Goal: Use online tool/utility: Utilize a website feature to perform a specific function

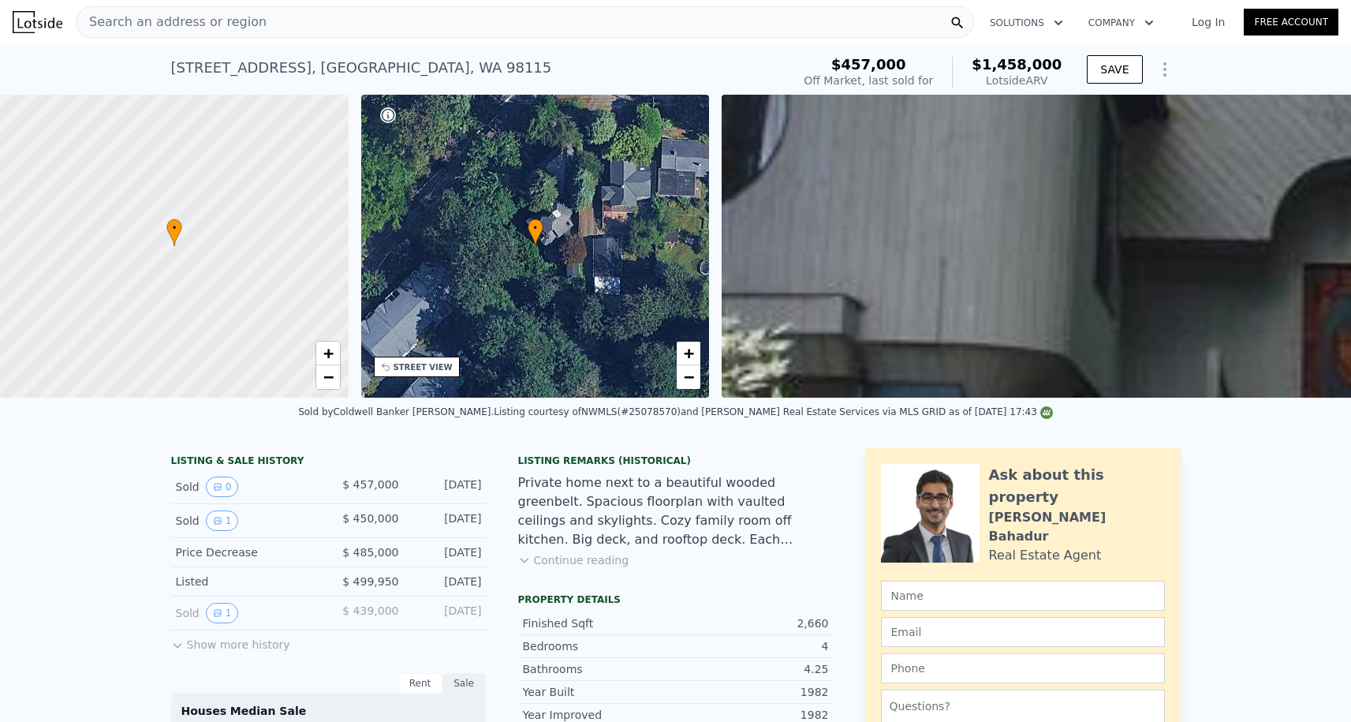
click at [207, 21] on span "Search an address or region" at bounding box center [171, 22] width 190 height 19
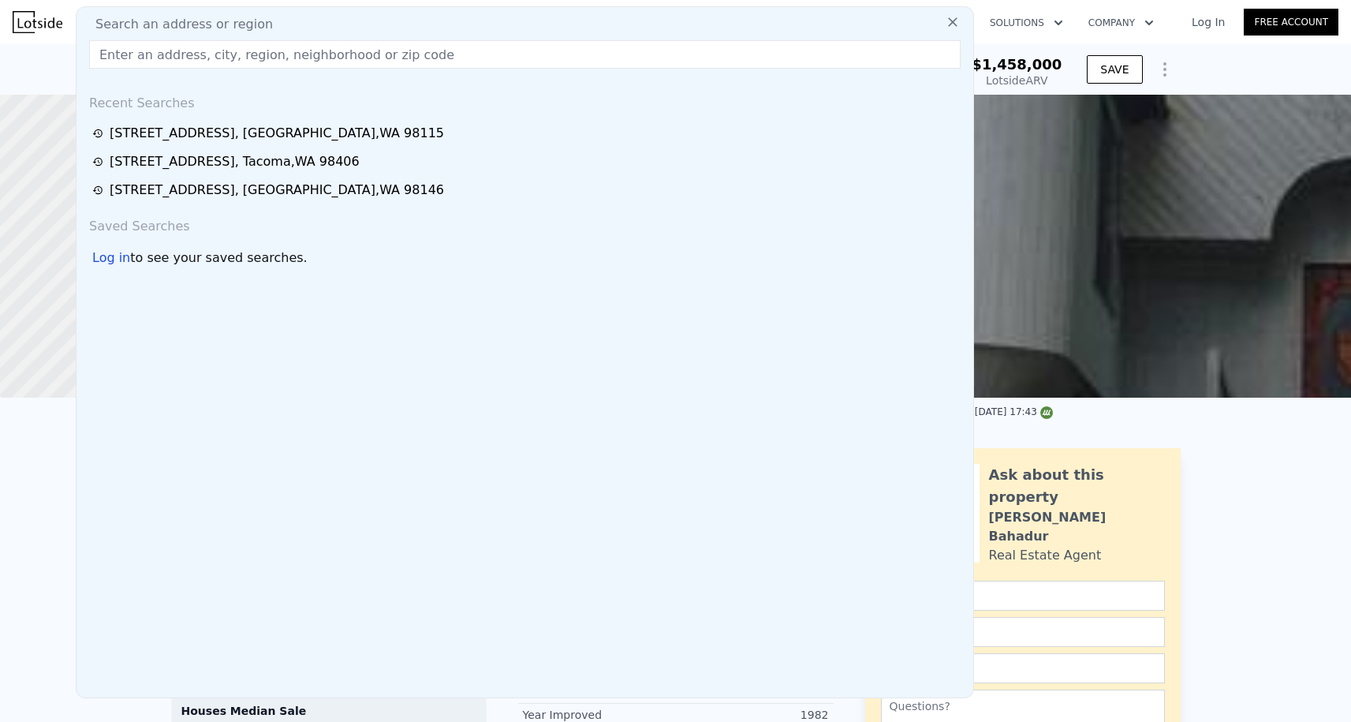
click at [50, 54] on div "[STREET_ADDRESS] Sold [DATE] for $457k (~ARV $1.458m ) $457,000 Off Market, las…" at bounding box center [675, 69] width 1351 height 50
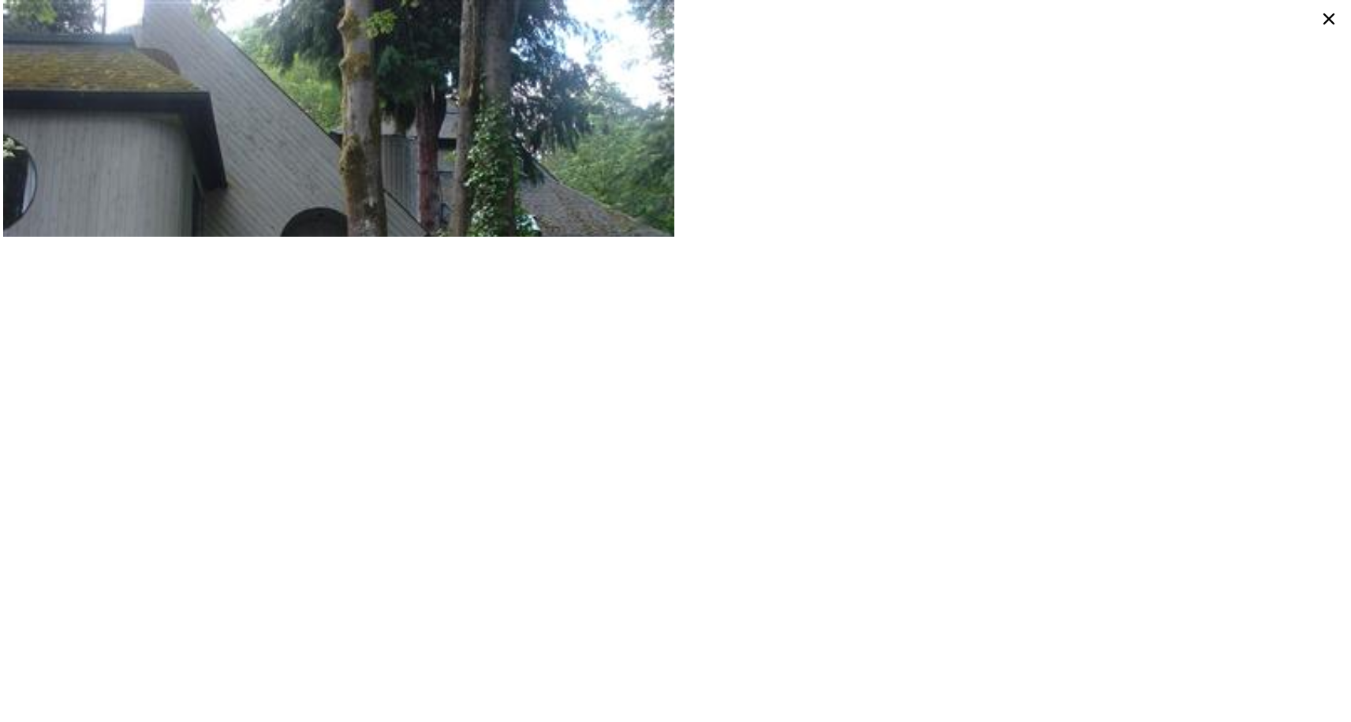
click at [1323, 17] on icon at bounding box center [1328, 18] width 25 height 25
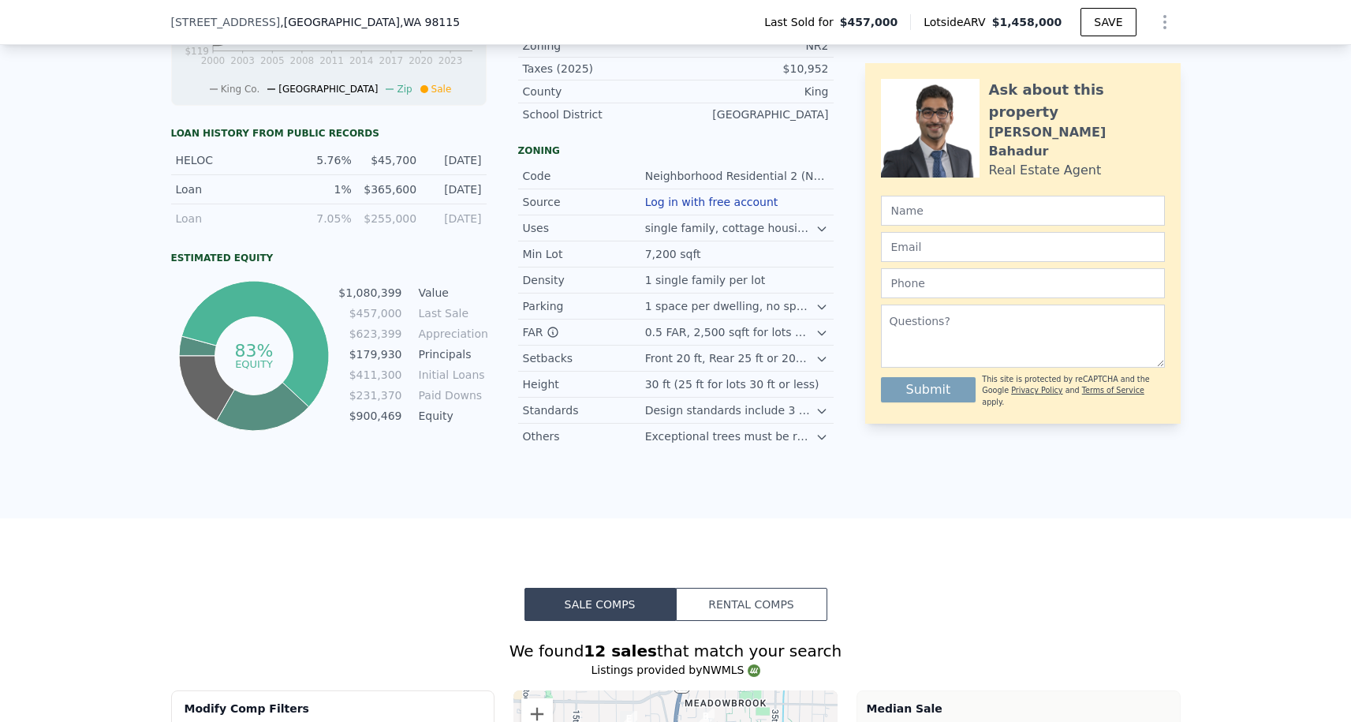
scroll to position [656, 0]
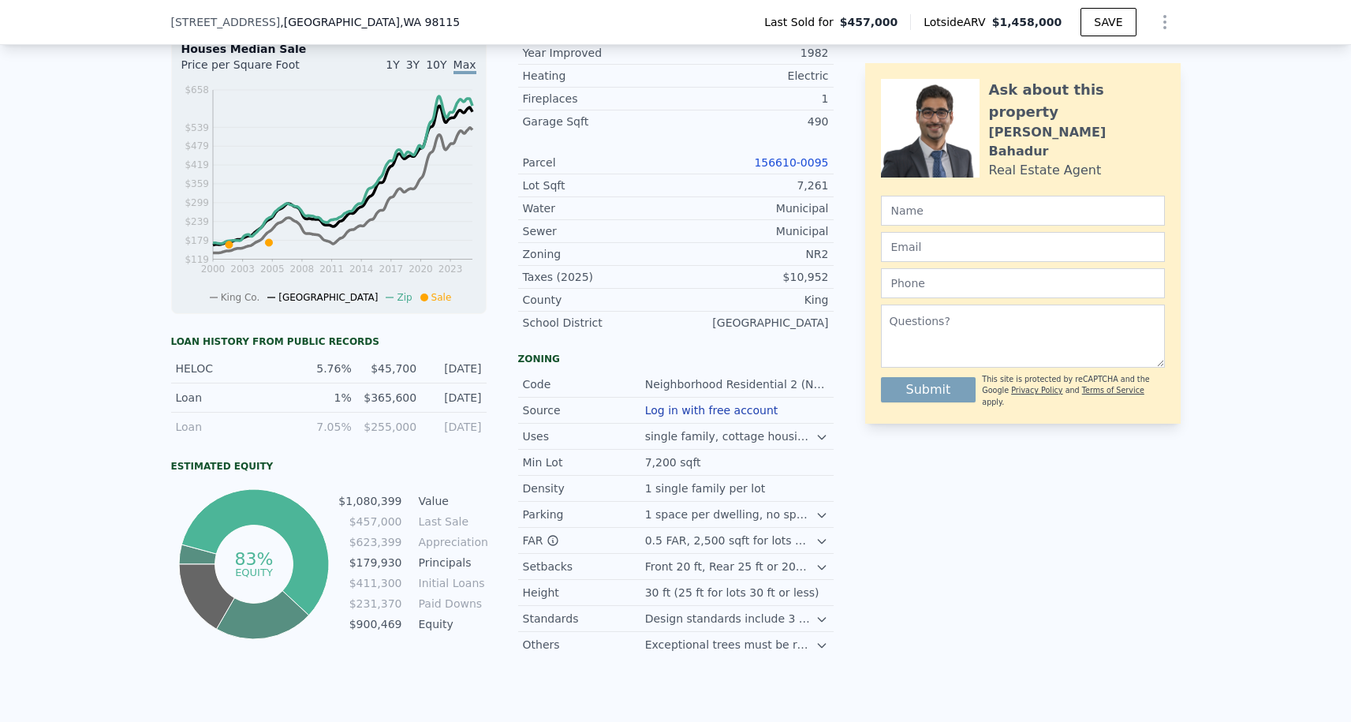
click at [783, 156] on link "156610-0095" at bounding box center [791, 162] width 74 height 13
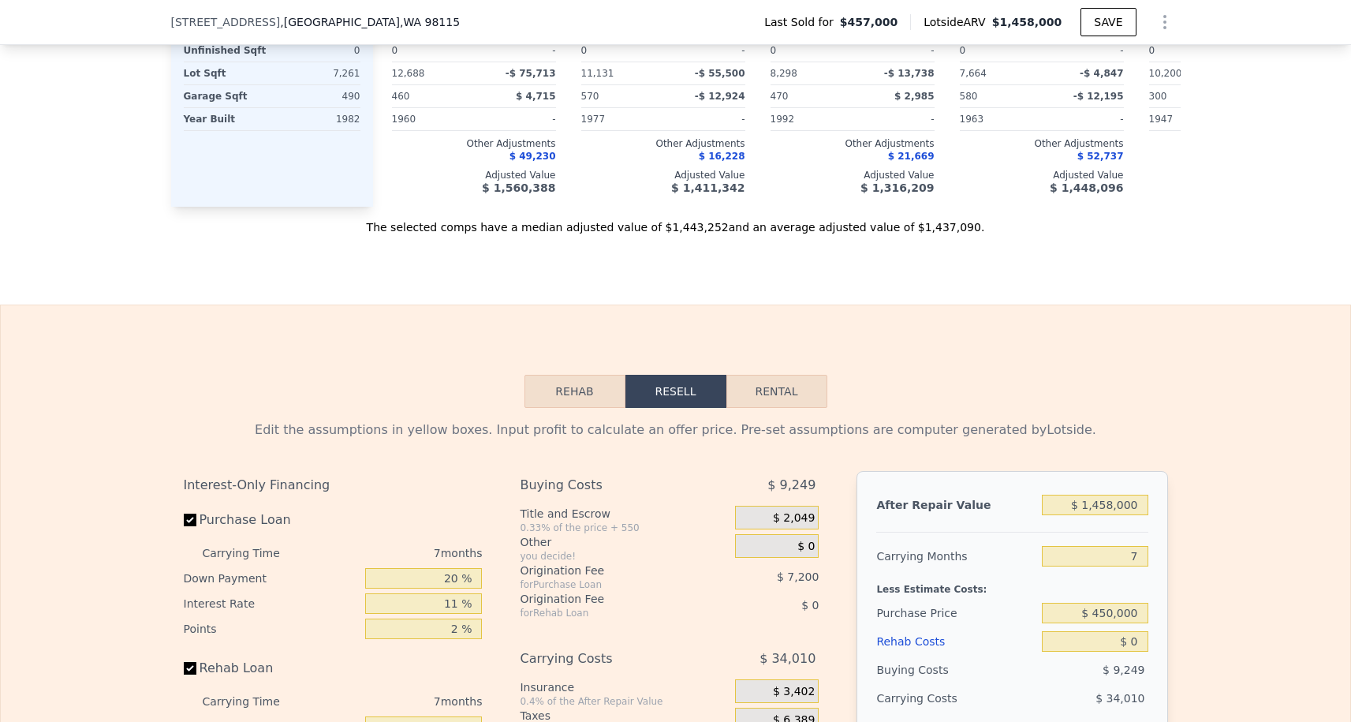
scroll to position [2465, 0]
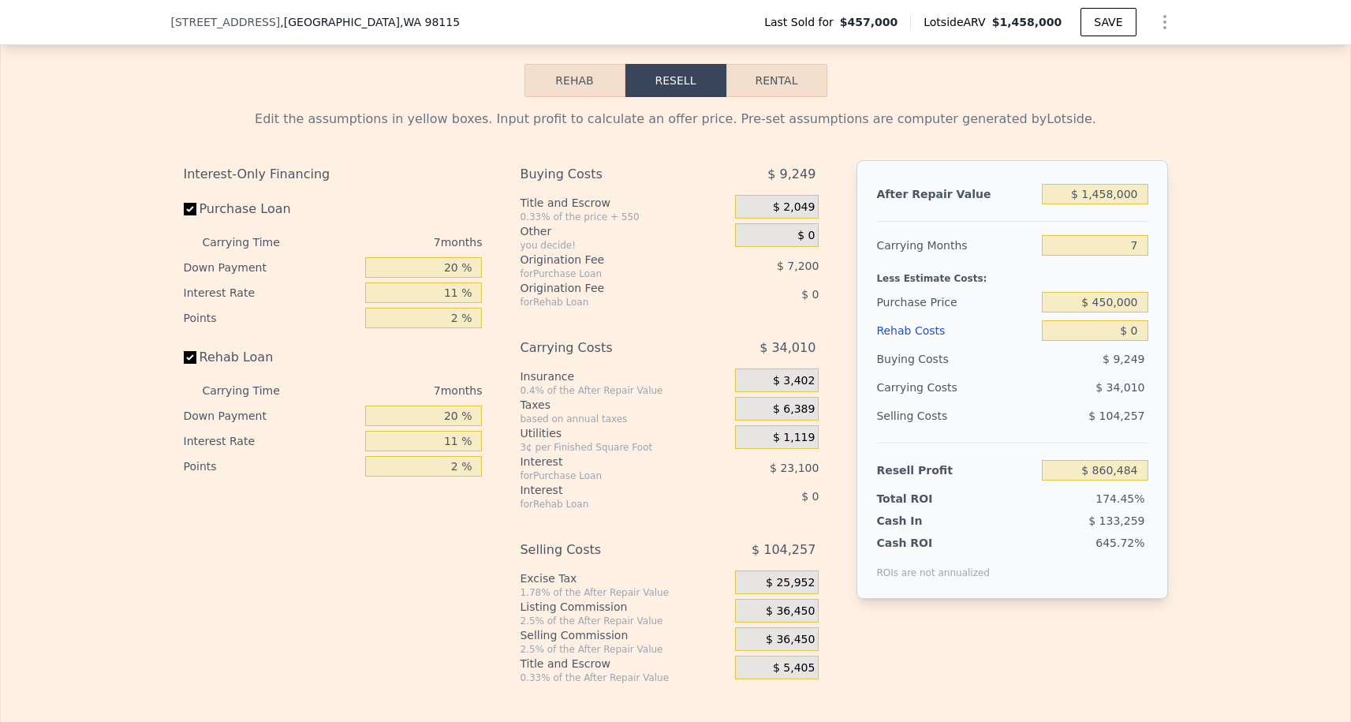
click at [1141, 230] on div "After Repair Value $ 1,458,000 Carrying Months 7 Less Estimate Costs: Purchase …" at bounding box center [1011, 379] width 311 height 438
click at [1141, 261] on div "Less Estimate Costs:" at bounding box center [1011, 273] width 271 height 28
click at [1141, 254] on input "7" at bounding box center [1095, 245] width 106 height 21
type input "3"
type input "$ 879,919"
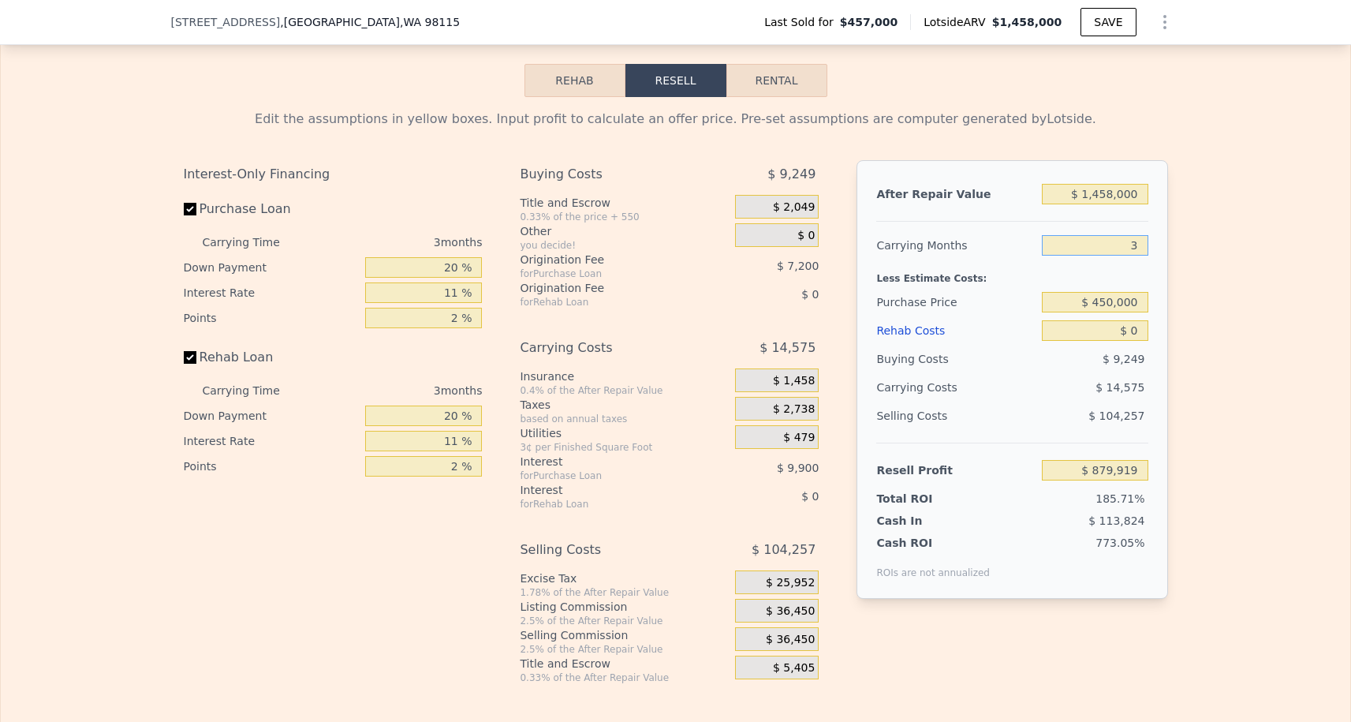
type input "3"
click at [1109, 302] on input "$ 450,000" at bounding box center [1095, 302] width 106 height 21
type input "$ 900,000"
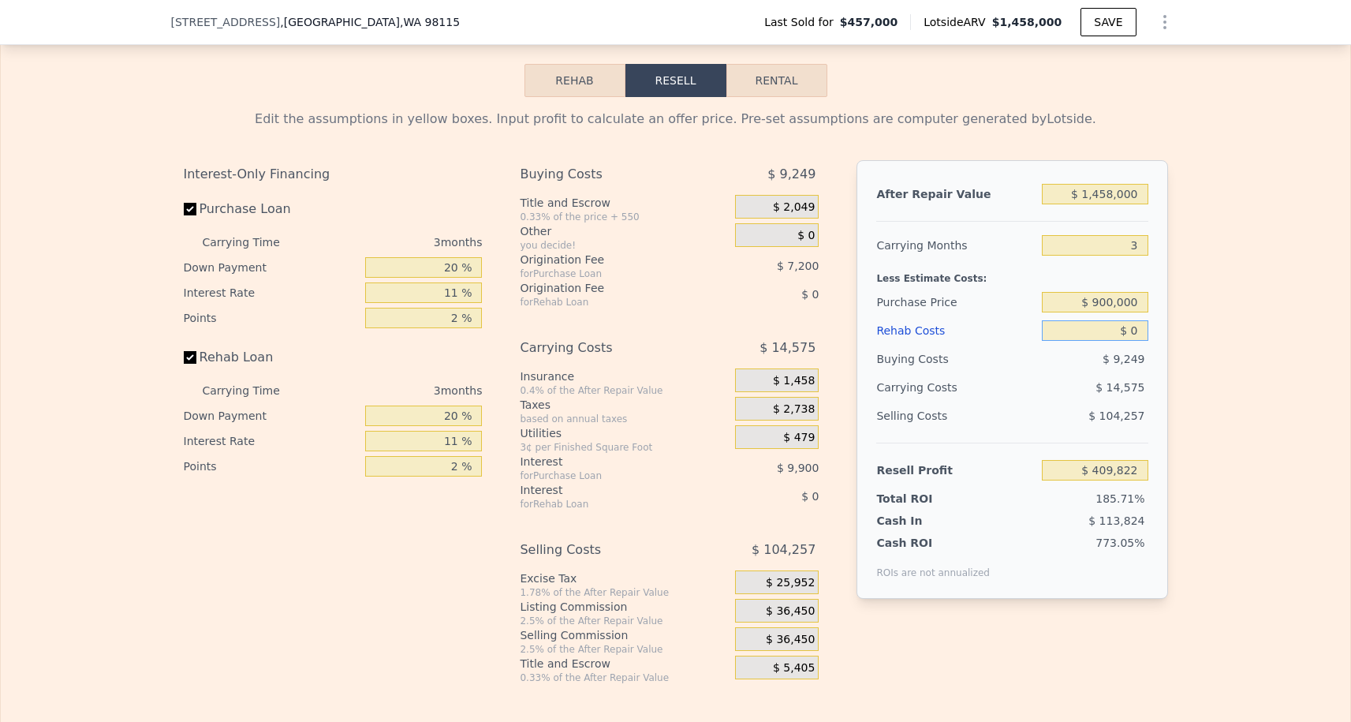
type input "$ 411,321"
click at [1120, 323] on input "$ 0" at bounding box center [1095, 330] width 106 height 21
click at [1139, 330] on input "$ 0" at bounding box center [1095, 330] width 106 height 21
type input "$ 1"
type input "$ 411,320"
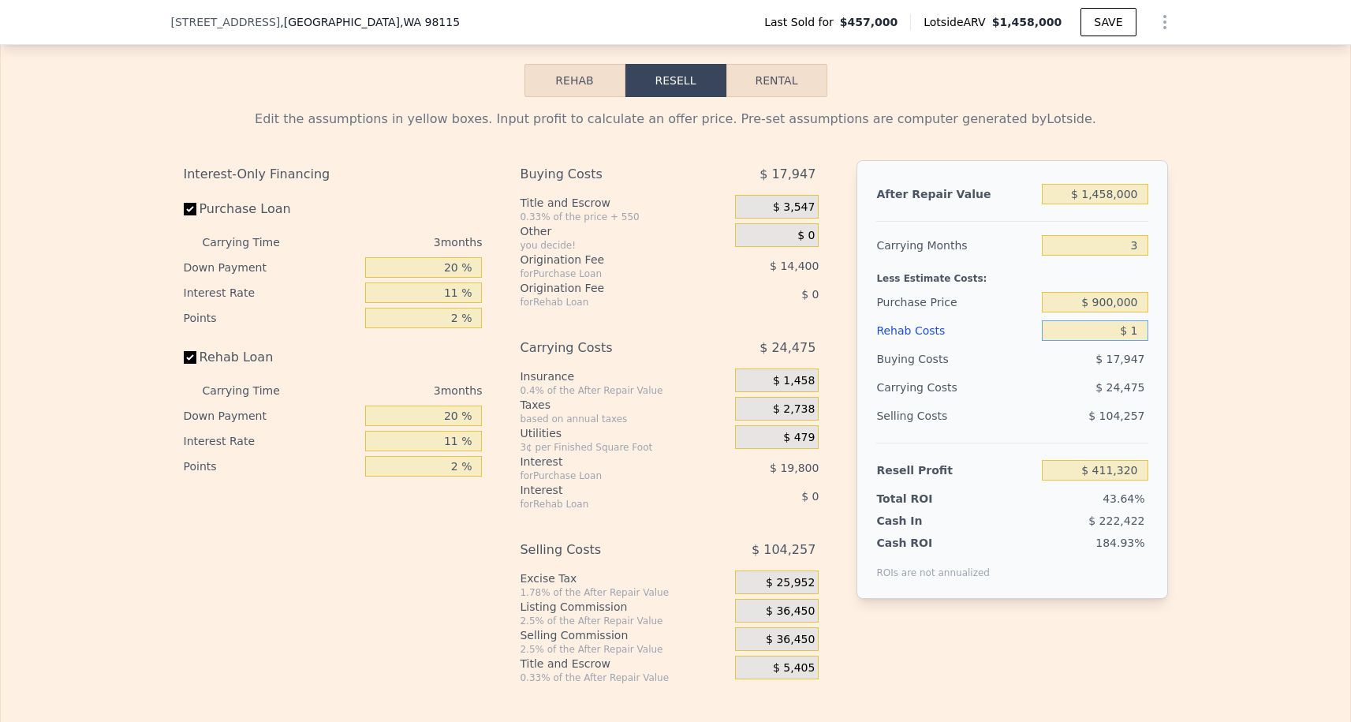
type input "$ 10"
type input "$ 411,311"
type input "$ 100"
type input "$ 411,216"
type input "$ 1,000"
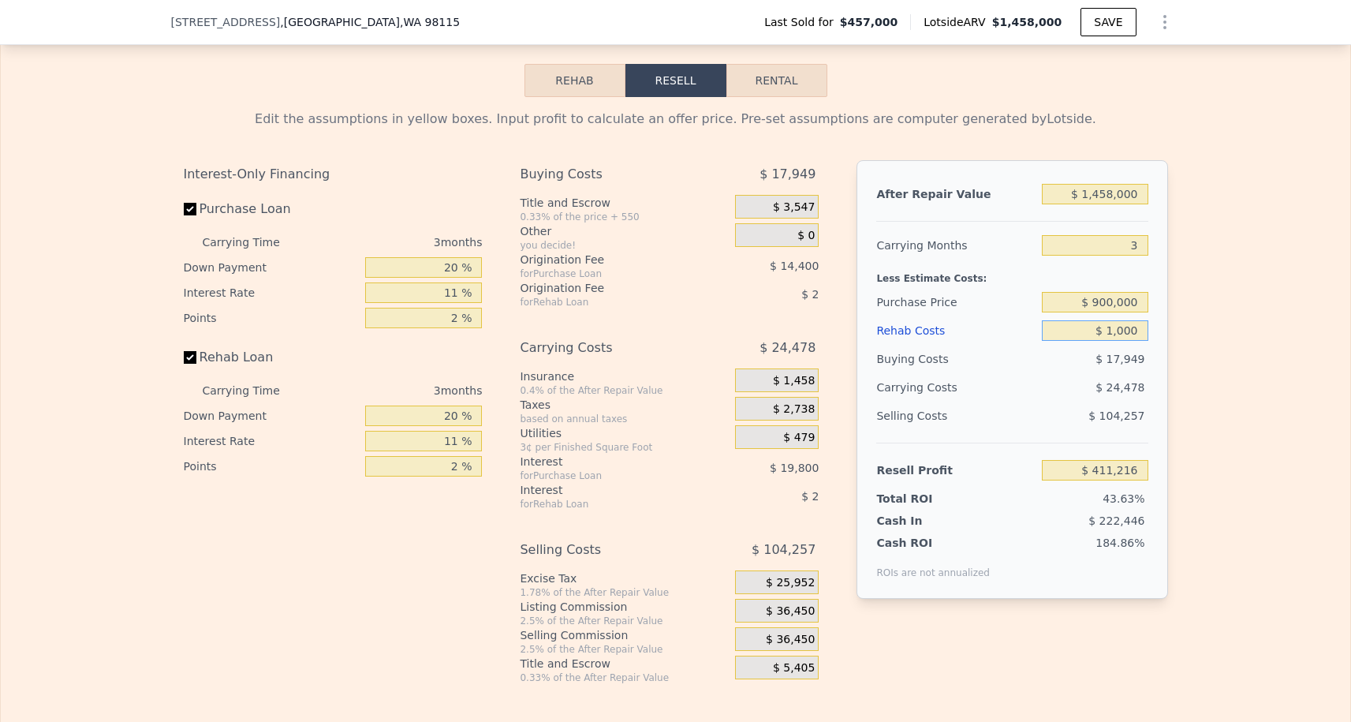
type input "$ 410,284"
type input "$ 10,000"
type input "$ 400,942"
type input "$ 100,000"
type input "$ 307,522"
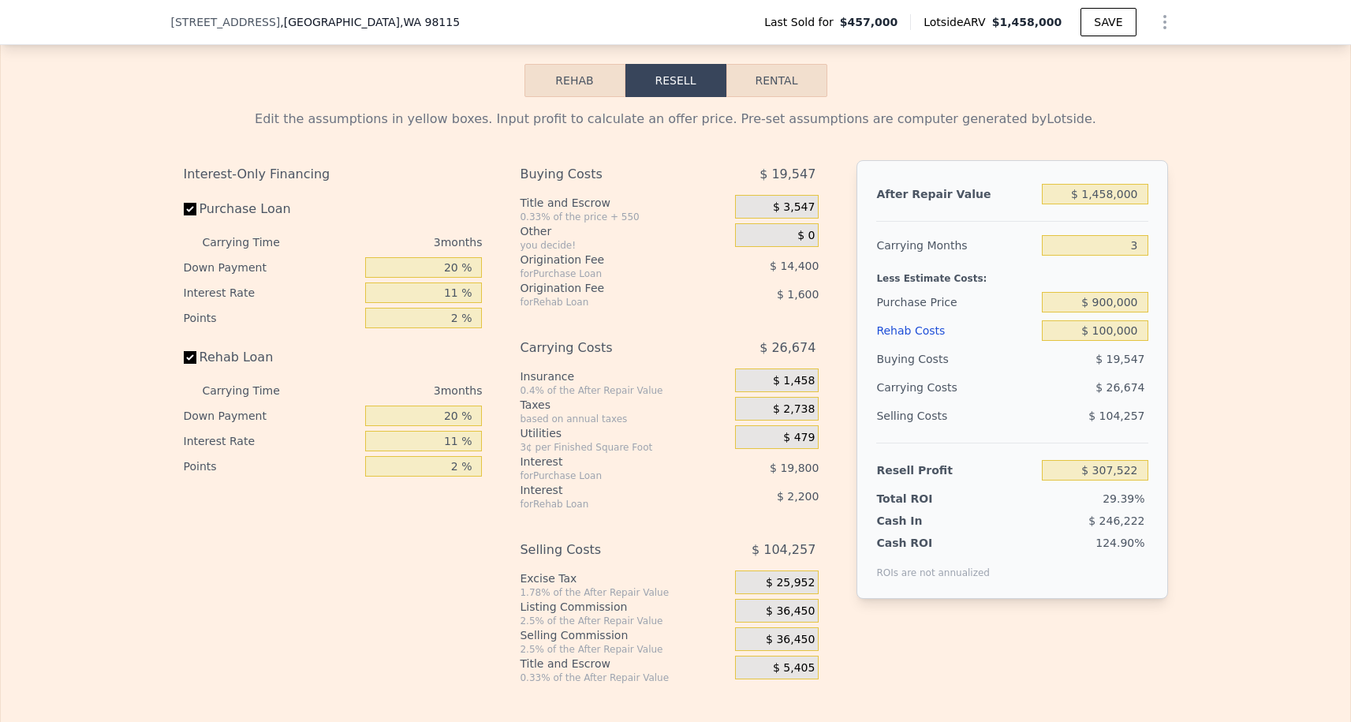
click at [1021, 356] on div "Buying Costs" at bounding box center [955, 359] width 159 height 28
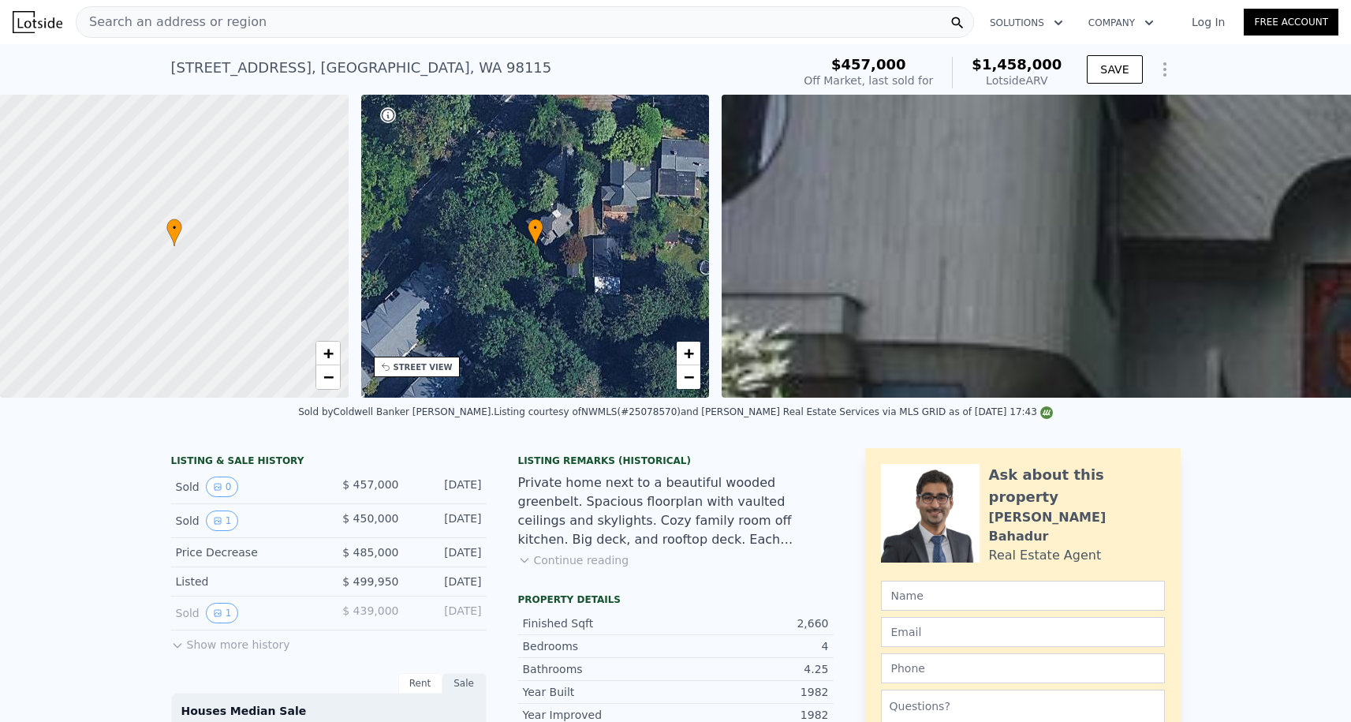
scroll to position [-1, 0]
type input "7"
type input "$ 0"
type input "$ 860,484"
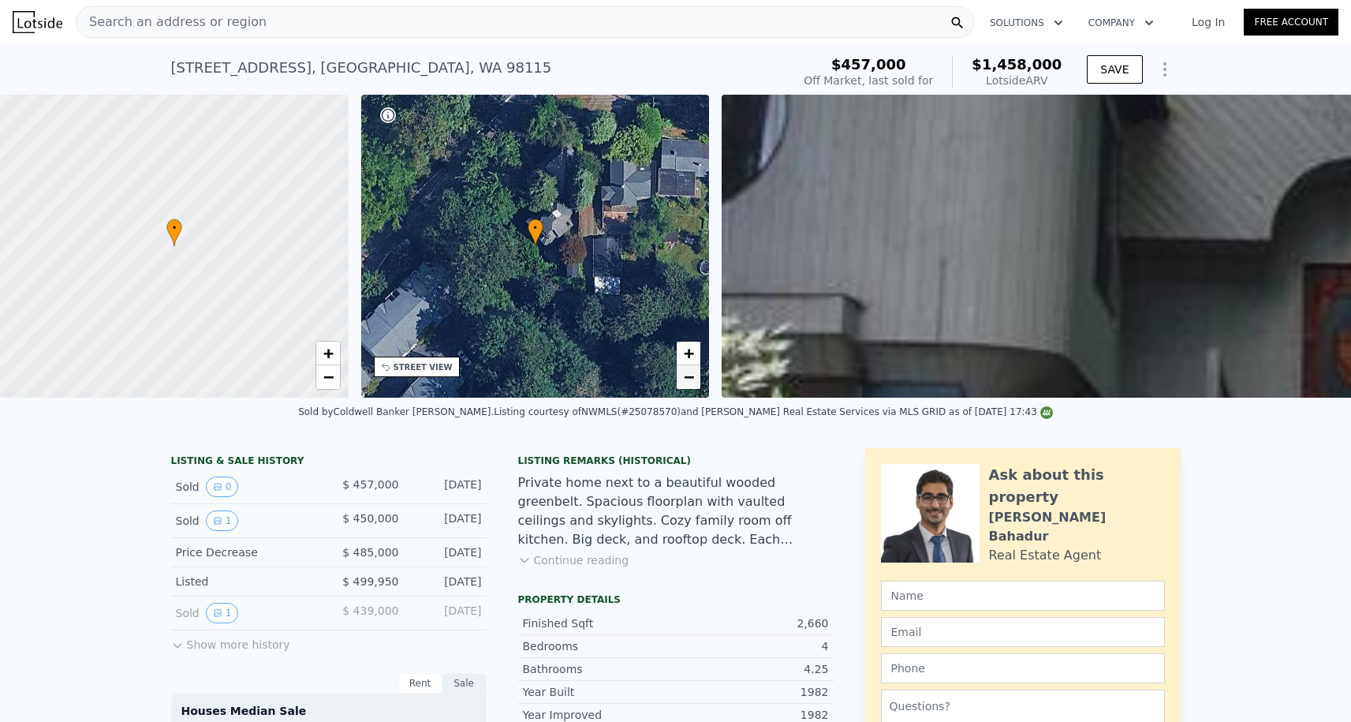
click at [698, 386] on link "−" at bounding box center [689, 377] width 24 height 24
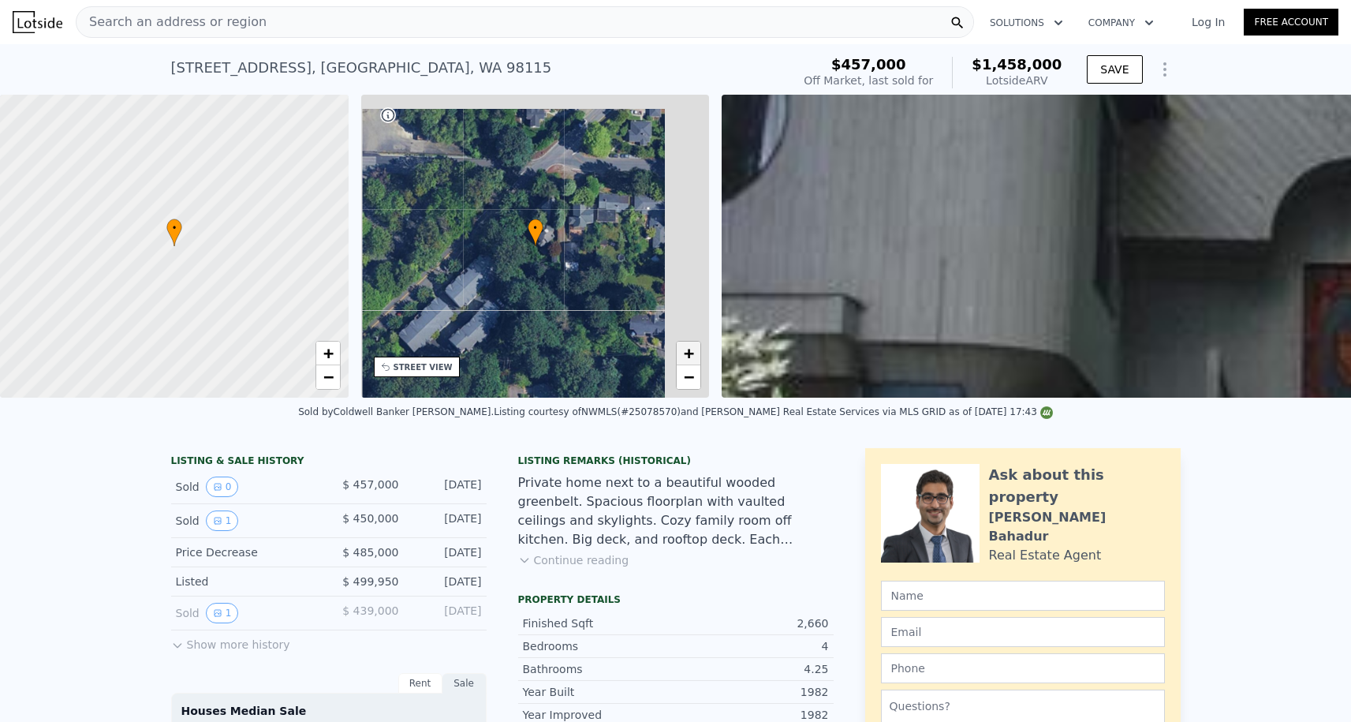
click at [688, 349] on span "+" at bounding box center [689, 353] width 10 height 20
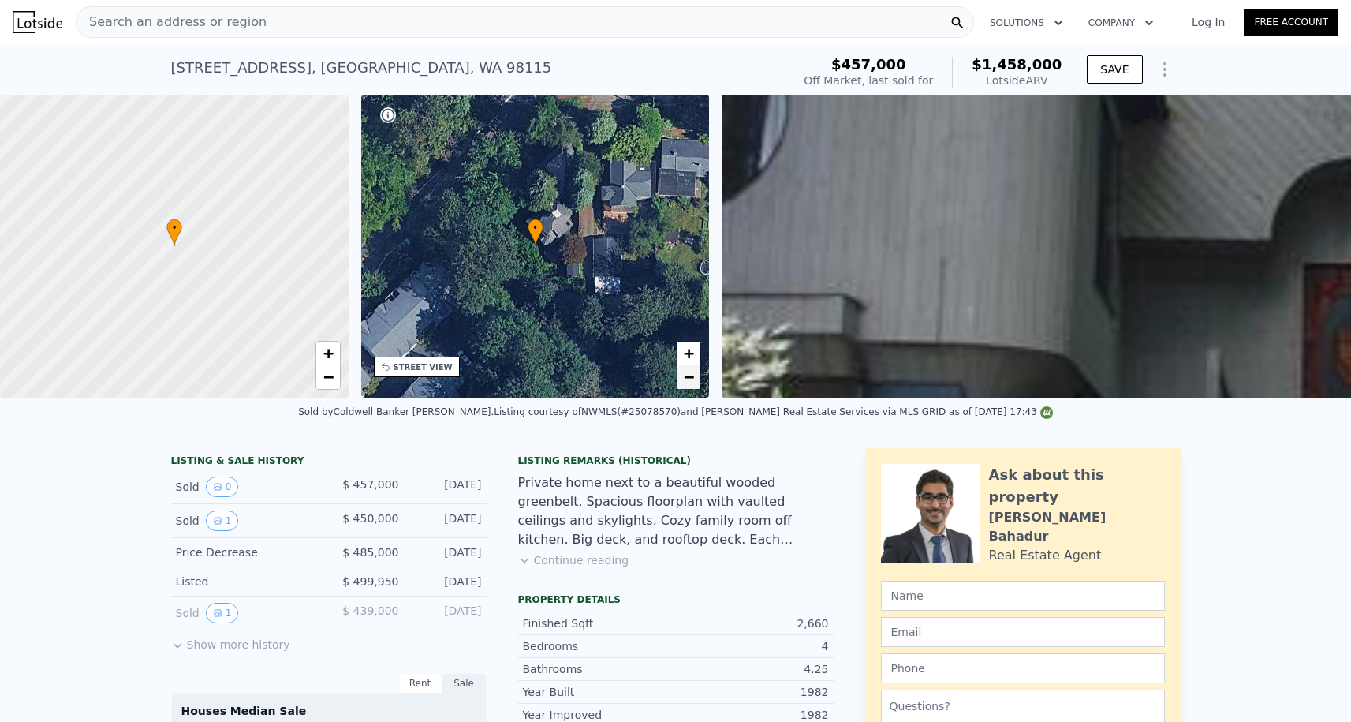
click at [687, 368] on span "−" at bounding box center [689, 377] width 10 height 20
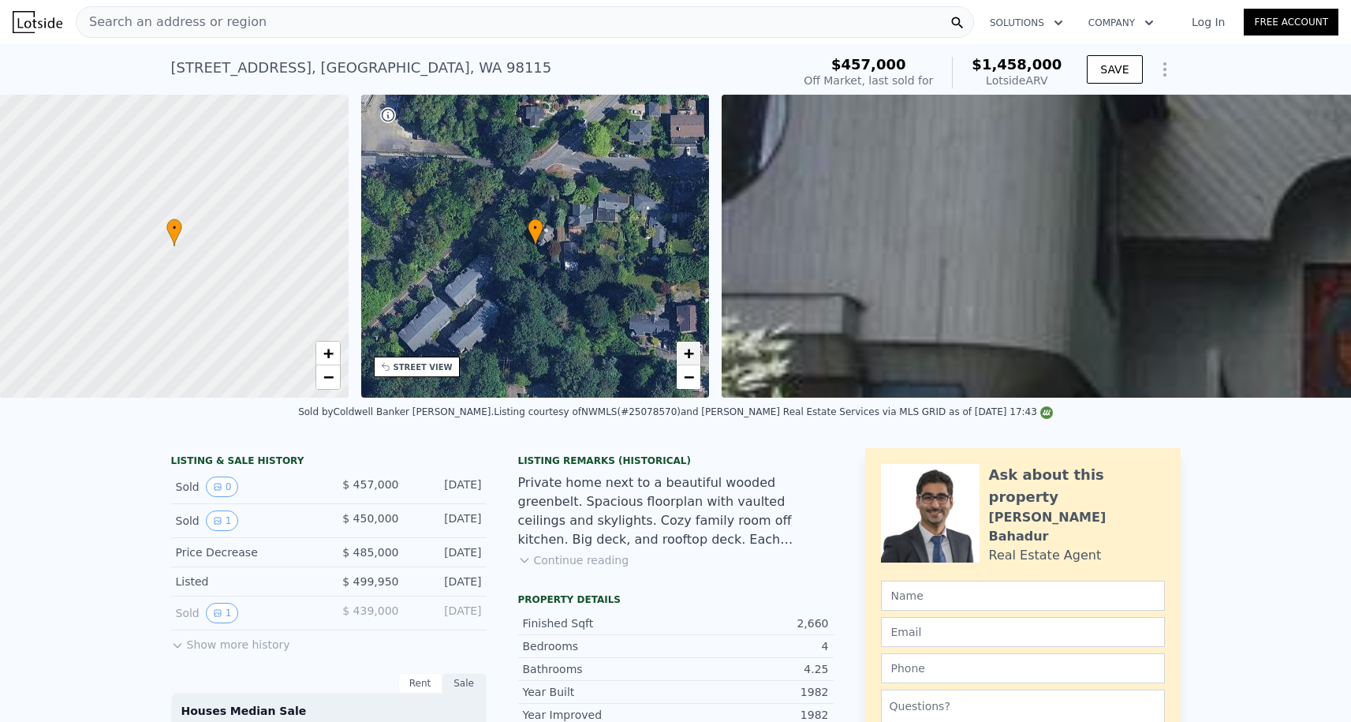
click at [687, 352] on span "+" at bounding box center [689, 353] width 10 height 20
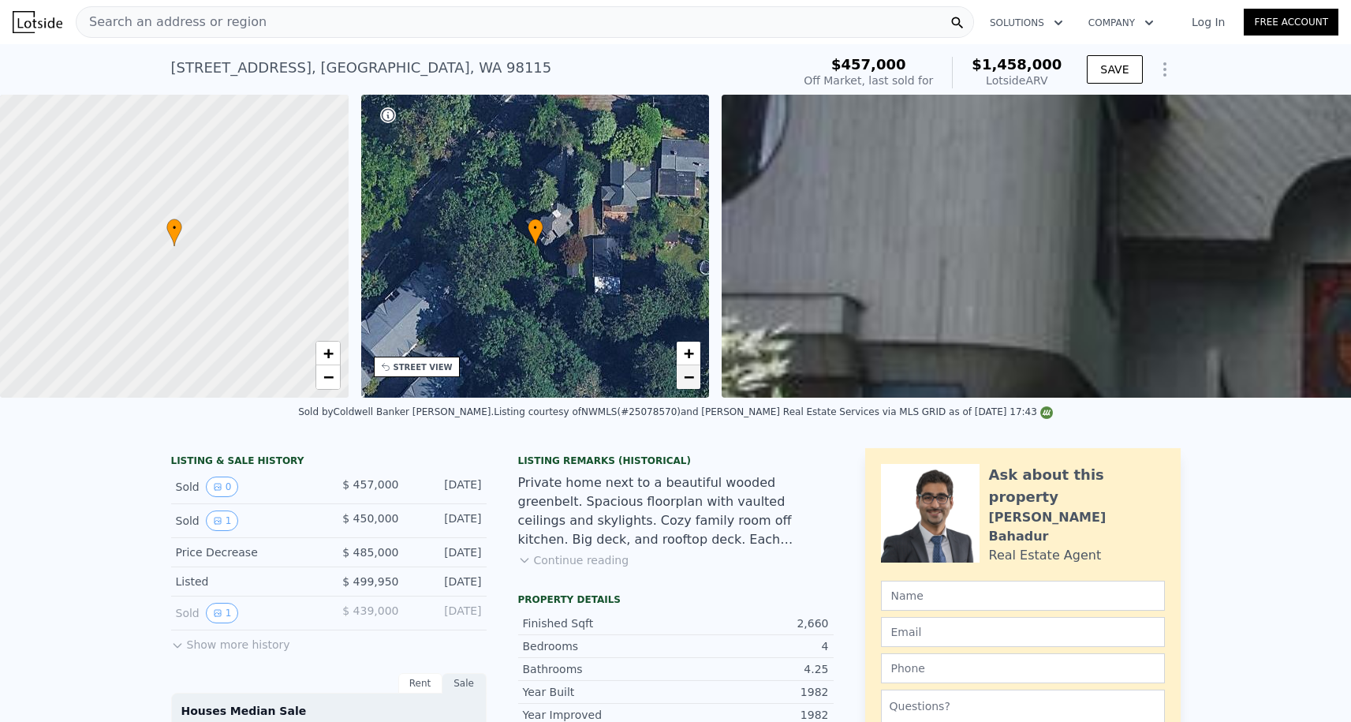
click at [677, 373] on link "−" at bounding box center [689, 377] width 24 height 24
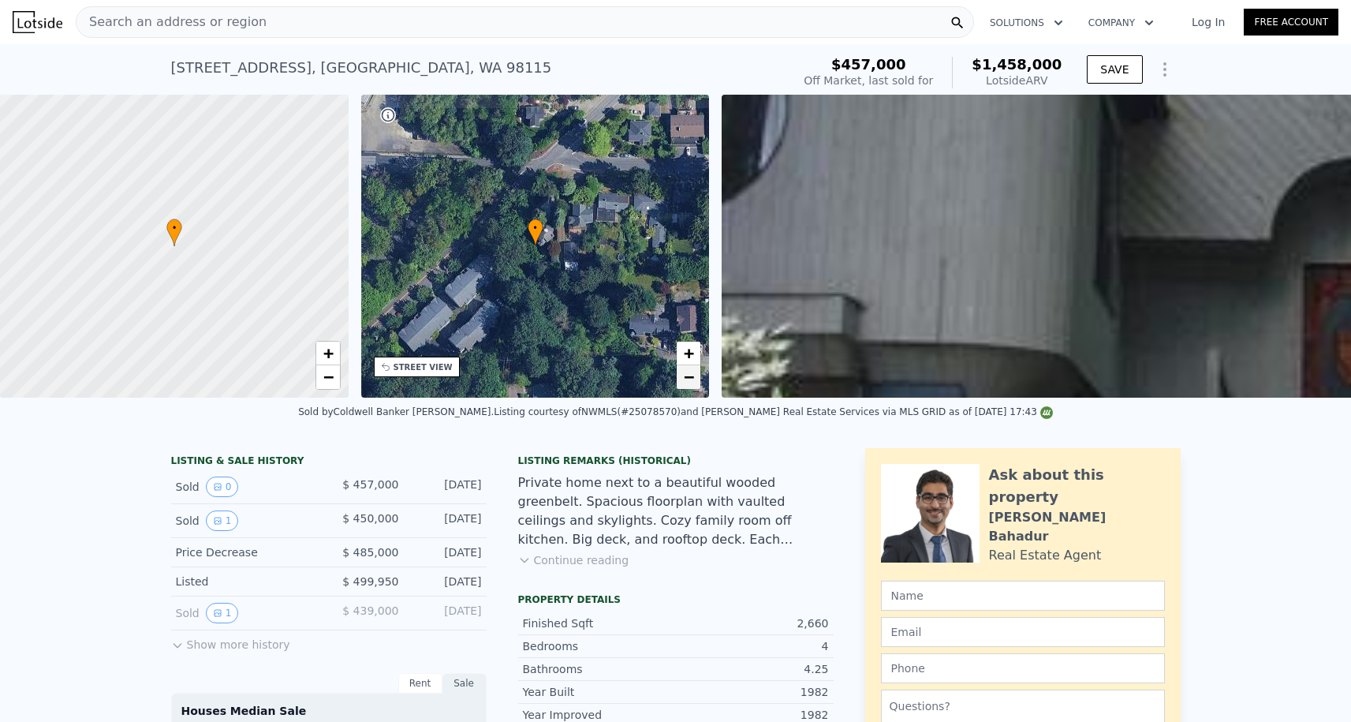
click at [677, 373] on link "−" at bounding box center [689, 377] width 24 height 24
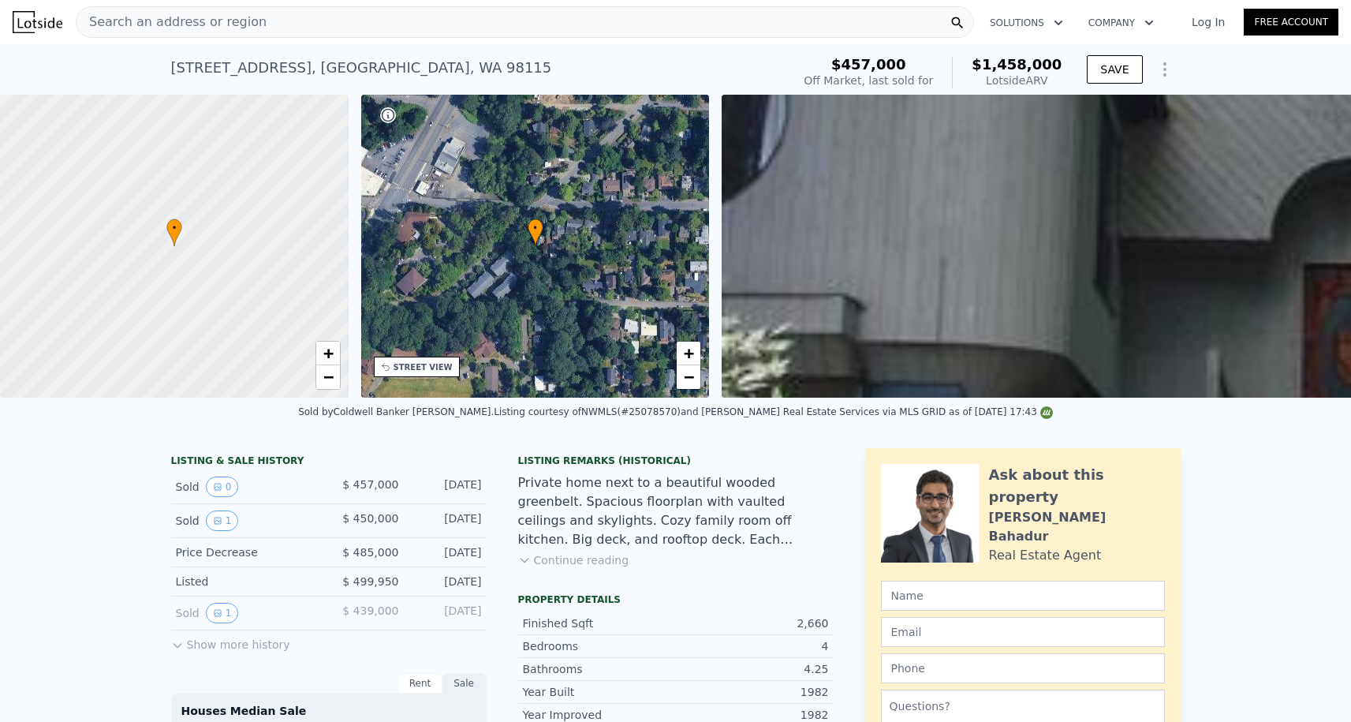
click at [168, 27] on span "Search an address or region" at bounding box center [171, 22] width 190 height 19
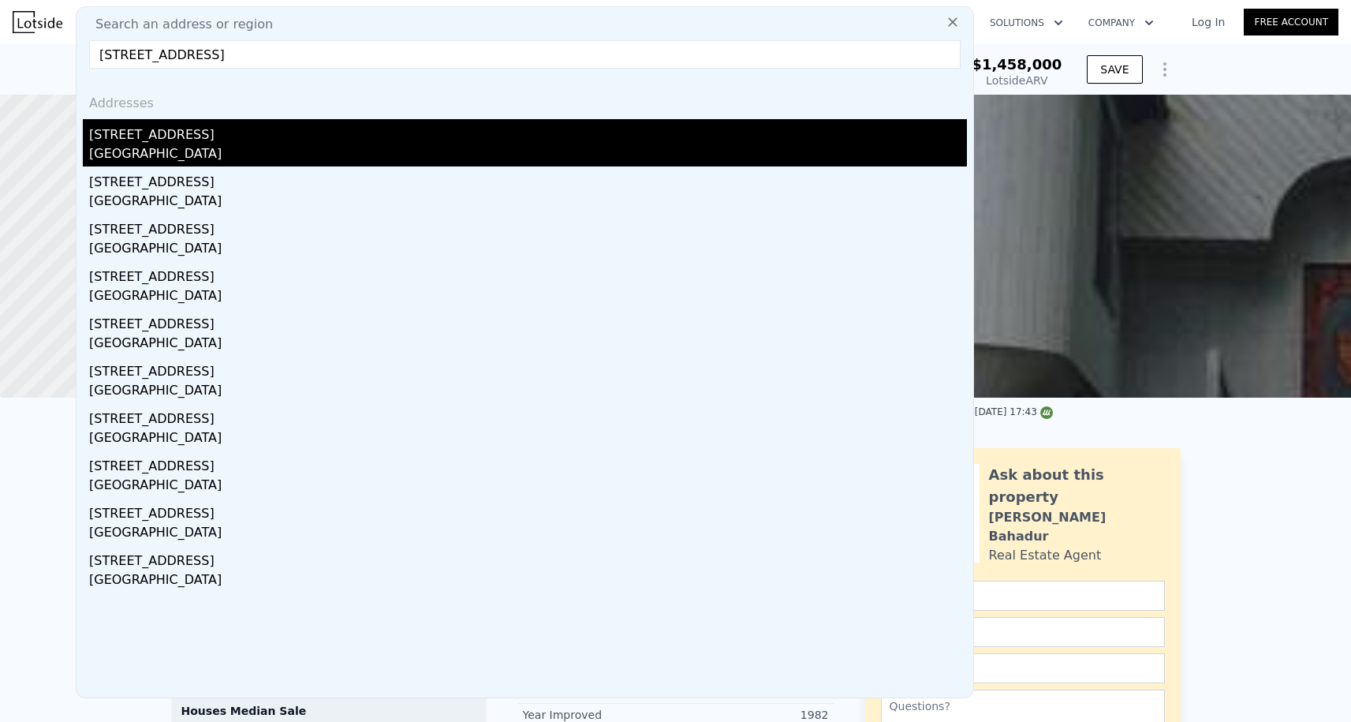
type input "[STREET_ADDRESS]"
click at [179, 152] on div "[GEOGRAPHIC_DATA]" at bounding box center [528, 155] width 878 height 22
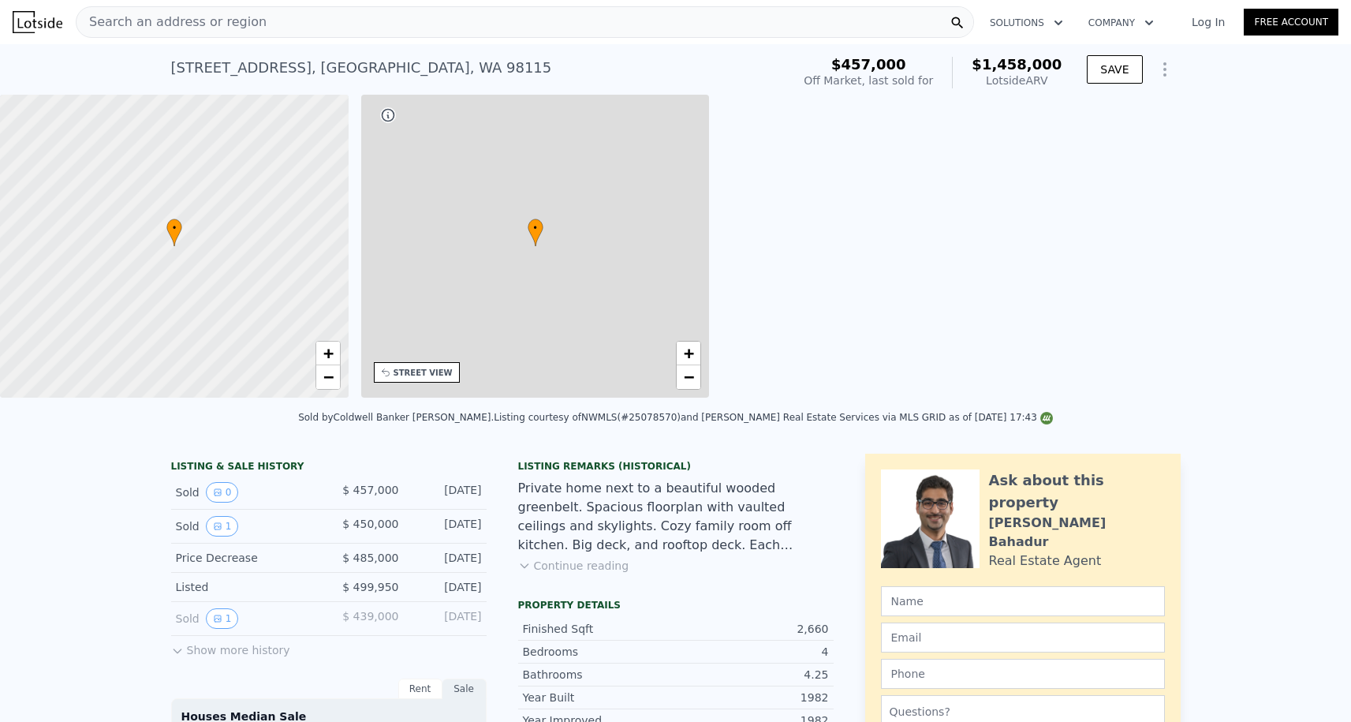
type input "$ 1,458,000"
type input "7"
type input "3"
type input "4"
type input "1.5"
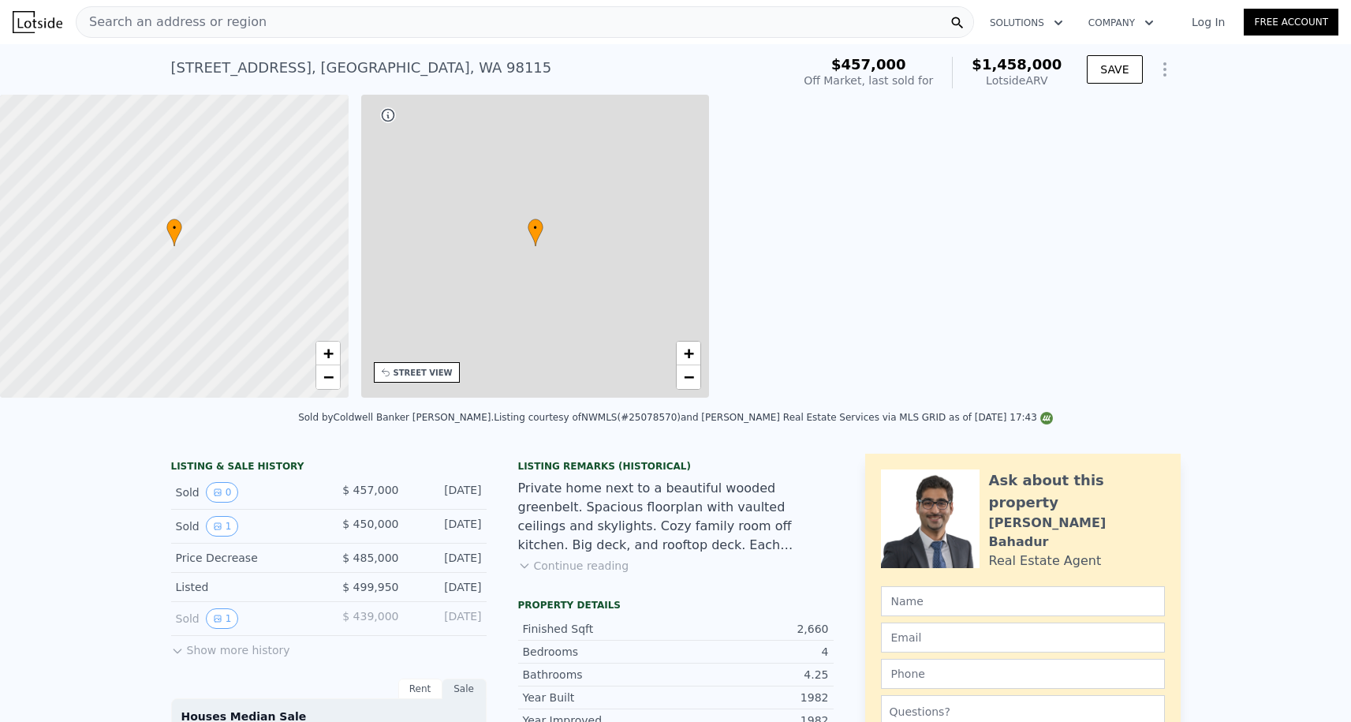
type input "3.75"
type input "1920"
type input "3260"
type input "5008"
type input "12688"
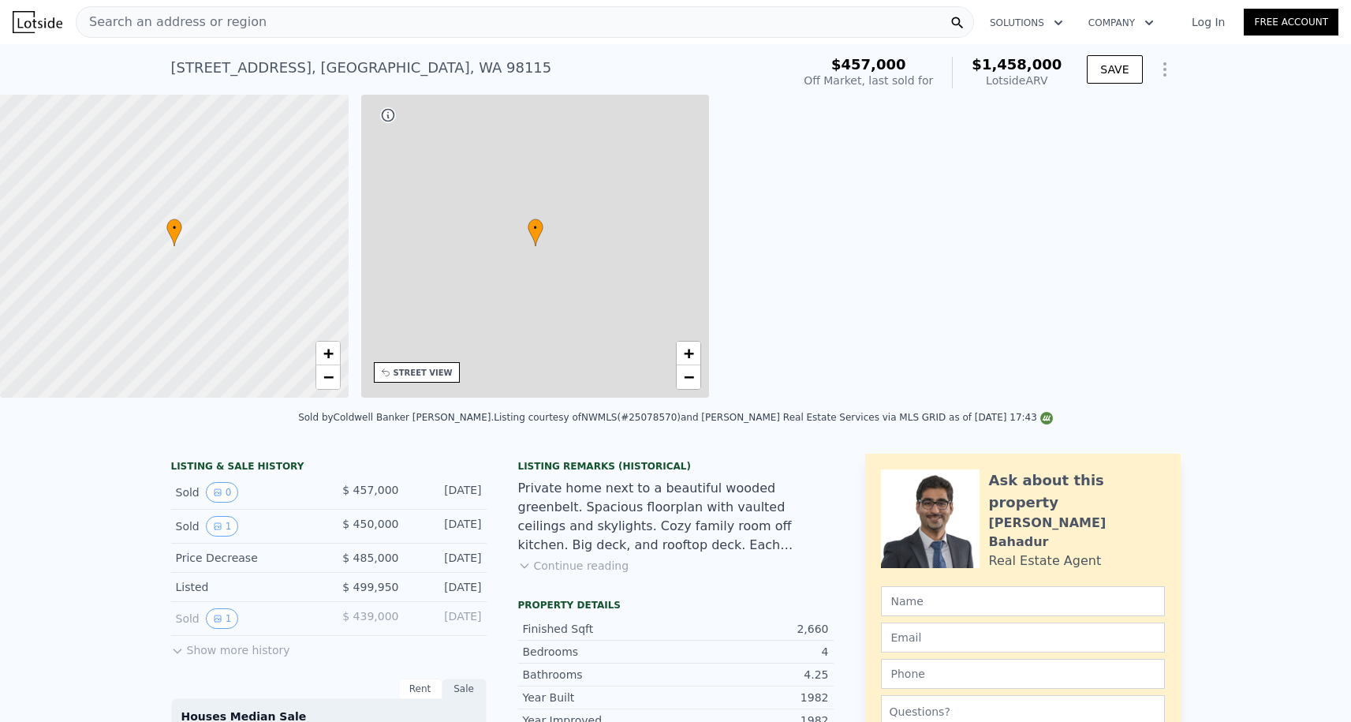
type input "$ 860,484"
